Goal: Task Accomplishment & Management: Use online tool/utility

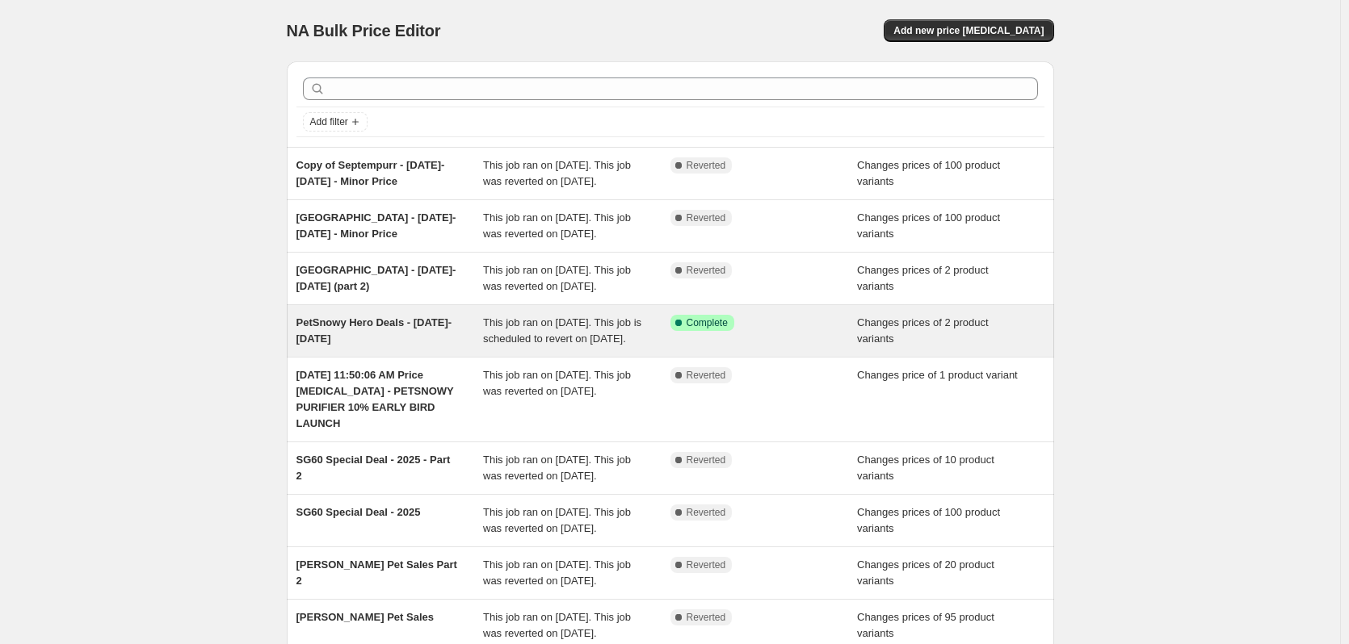
click at [767, 347] on div "Success Complete Complete" at bounding box center [763, 331] width 187 height 32
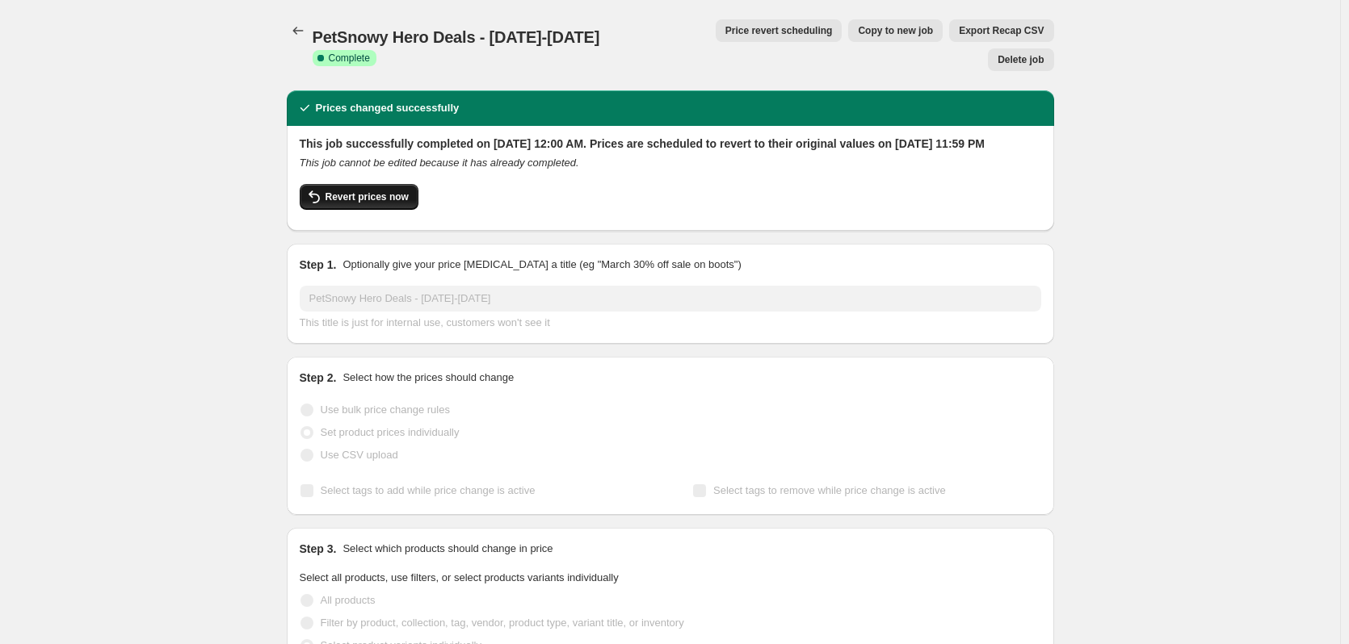
click at [376, 191] on span "Revert prices now" at bounding box center [366, 197] width 83 height 13
checkbox input "false"
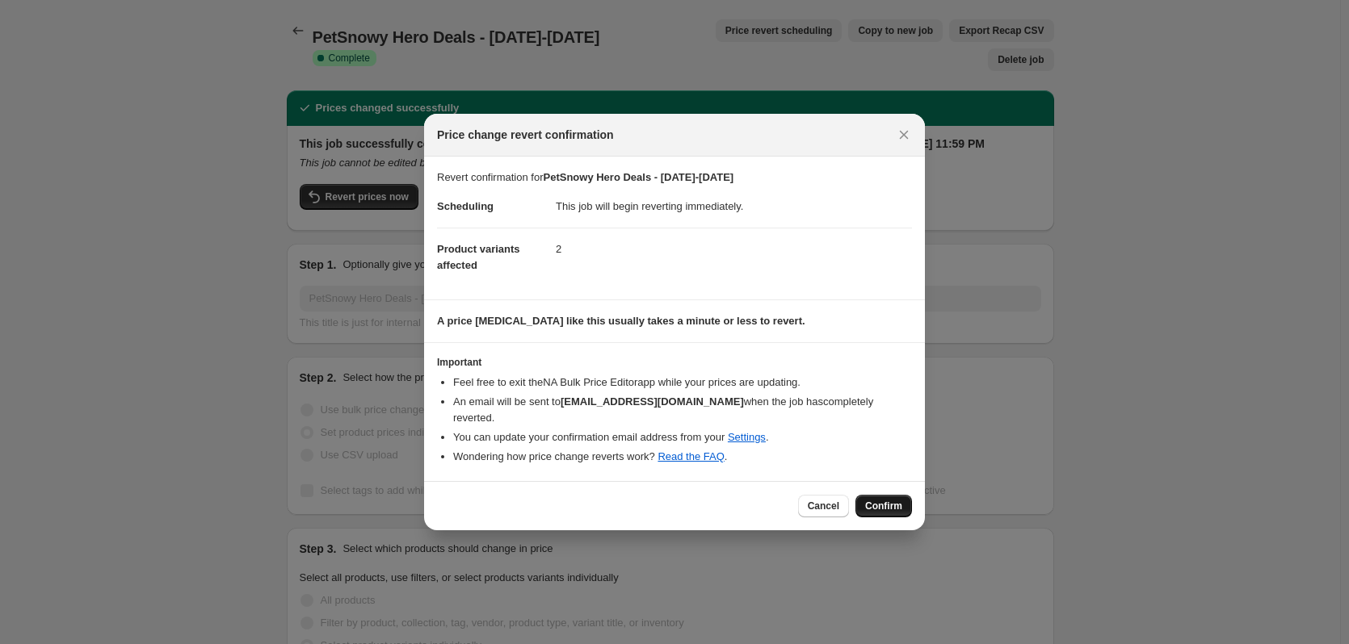
click at [867, 500] on span "Confirm" at bounding box center [883, 506] width 37 height 13
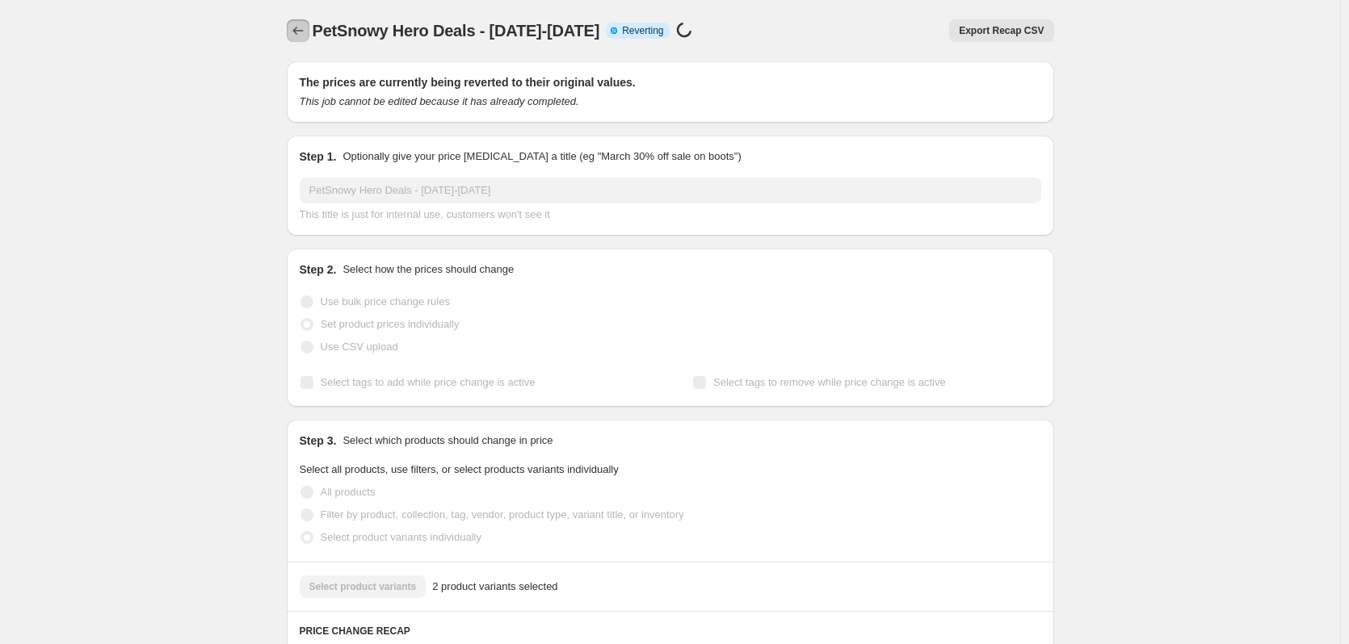
click at [299, 27] on icon "Price change jobs" at bounding box center [298, 31] width 16 height 16
